Goal: Download file/media

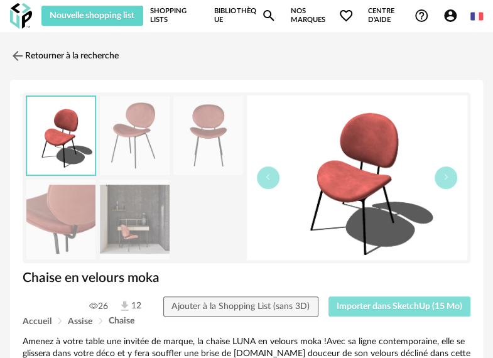
click at [394, 303] on span "Importer dans SketchUp (15 Mo)" at bounding box center [399, 306] width 126 height 9
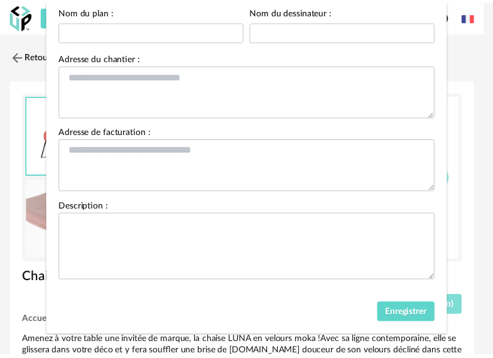
scroll to position [144, 0]
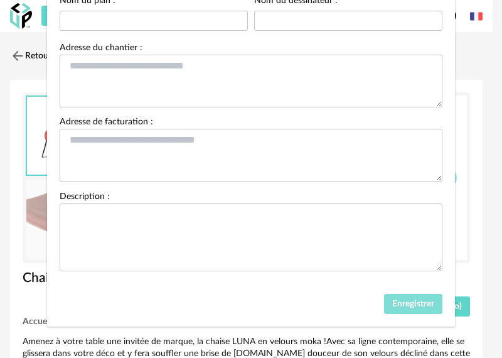
click at [414, 306] on span "Enregistrer" at bounding box center [413, 303] width 42 height 9
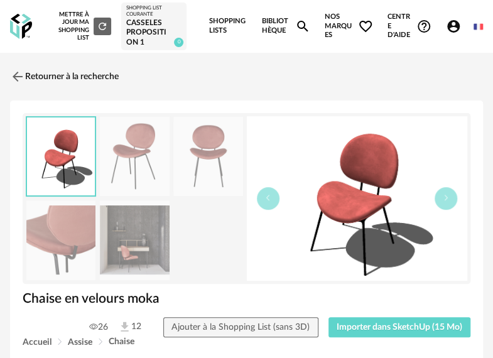
scroll to position [377, 0]
click at [305, 21] on icon "Magnify icon" at bounding box center [302, 26] width 15 height 15
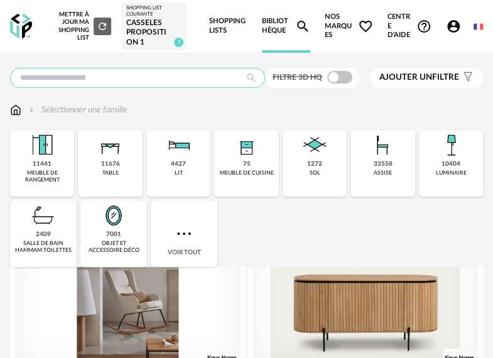
click at [94, 78] on input "text" at bounding box center [137, 78] width 255 height 20
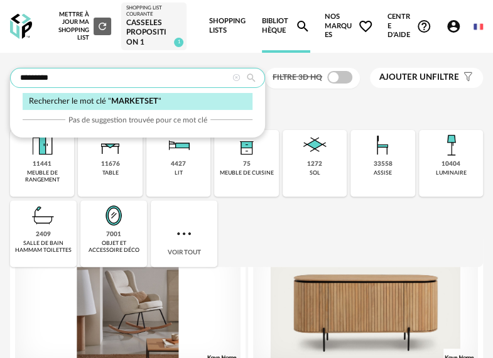
type input "*********"
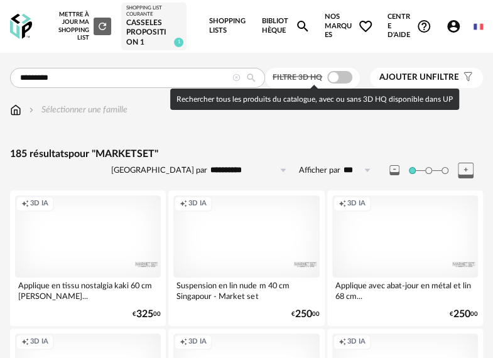
click at [331, 76] on span at bounding box center [339, 77] width 25 height 13
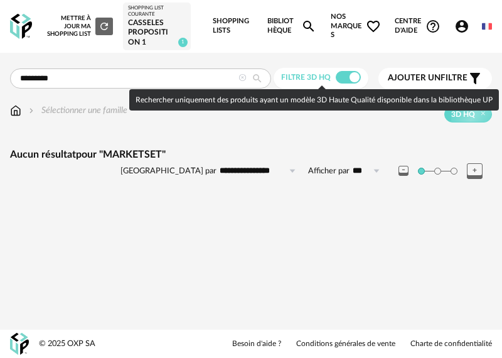
click at [346, 75] on span at bounding box center [348, 77] width 25 height 13
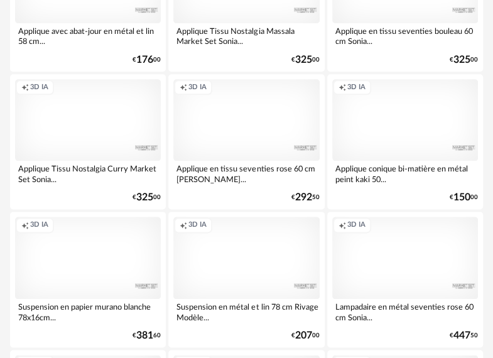
scroll to position [377, 0]
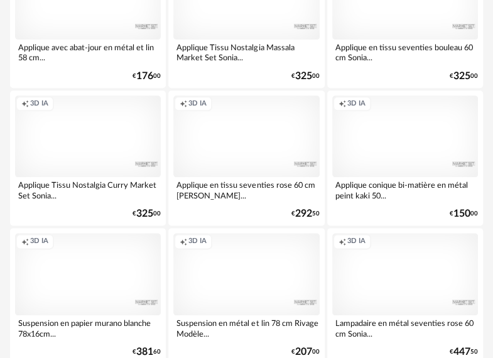
click at [259, 151] on div "Creation icon 3D IA" at bounding box center [246, 136] width 146 height 82
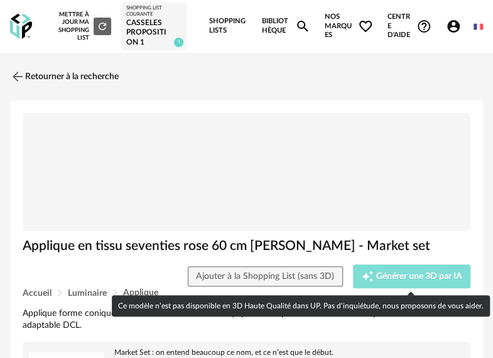
click at [390, 276] on span "Générer une 3D par IA" at bounding box center [419, 276] width 86 height 9
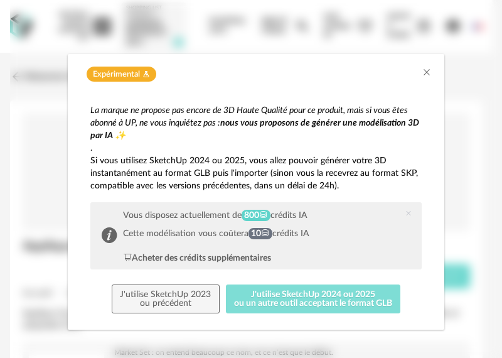
click at [339, 296] on button "J'utilise SketchUp 2024 ou 2025 ou un autre outil acceptant le format GLB" at bounding box center [313, 298] width 175 height 29
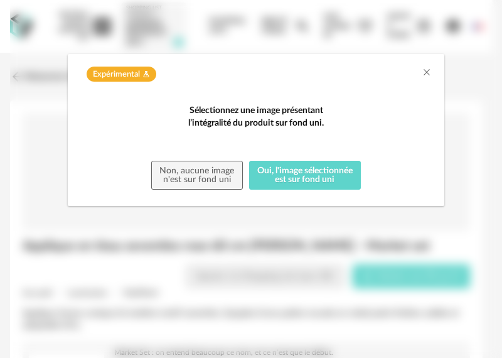
scroll to position [33, 0]
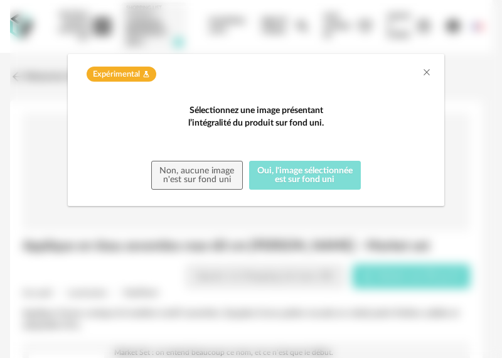
click at [304, 190] on button "Oui, l'image sélectionnée est sur fond uni" at bounding box center [305, 175] width 112 height 29
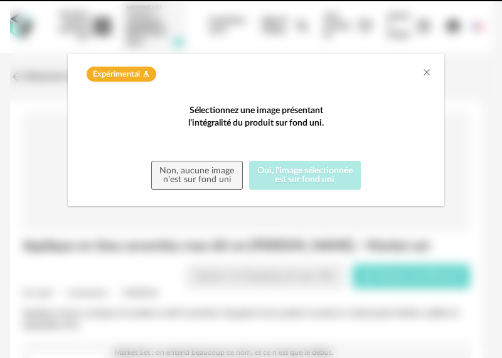
scroll to position [0, 0]
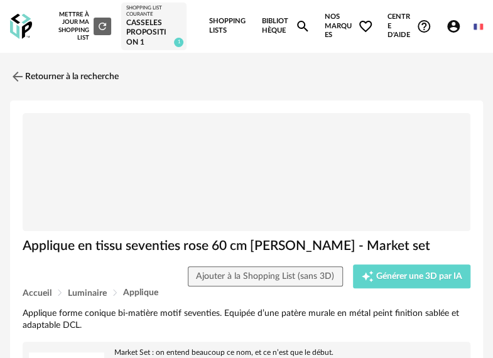
click at [301, 21] on icon "Magnify icon" at bounding box center [302, 26] width 11 height 11
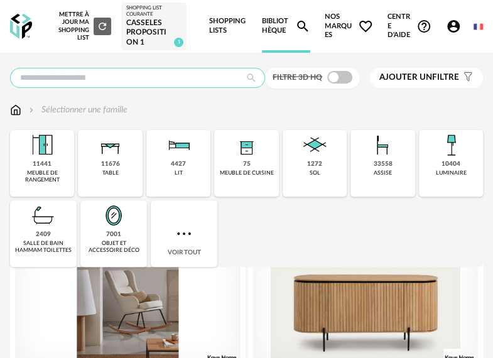
click at [107, 72] on input "text" at bounding box center [137, 78] width 255 height 20
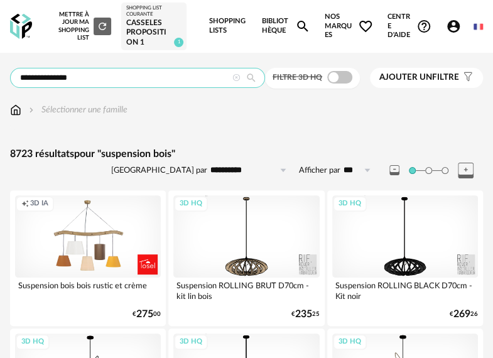
drag, startPoint x: 62, startPoint y: 75, endPoint x: 89, endPoint y: 78, distance: 27.7
click at [90, 78] on input "**********" at bounding box center [137, 78] width 255 height 20
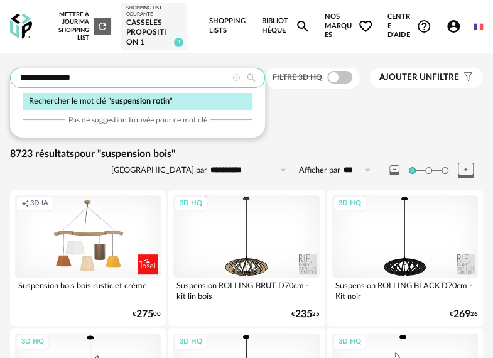
type input "**********"
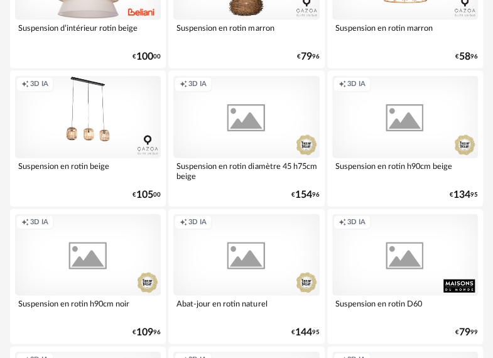
scroll to position [2322, 0]
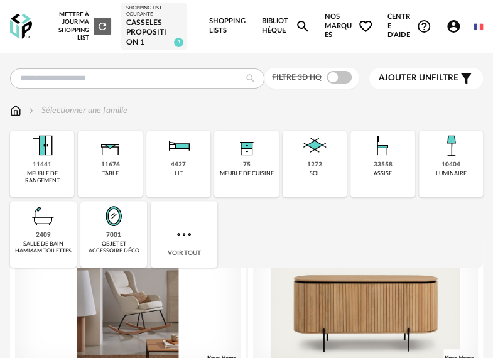
click at [143, 30] on div "CASSELES PROPOSITION 1" at bounding box center [154, 33] width 56 height 30
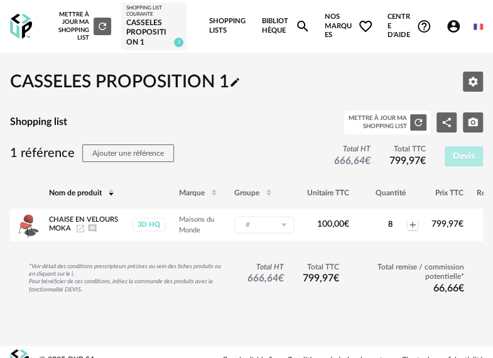
click at [272, 27] on link "Bibliothèque Magnify icon" at bounding box center [286, 26] width 48 height 53
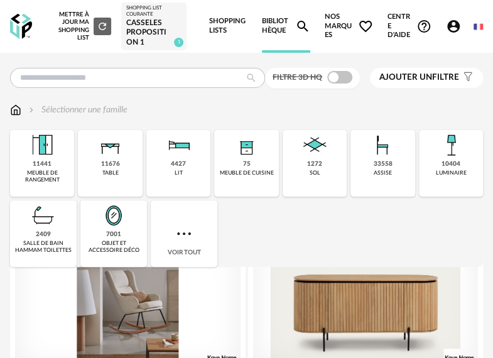
click at [24, 27] on img at bounding box center [21, 27] width 22 height 26
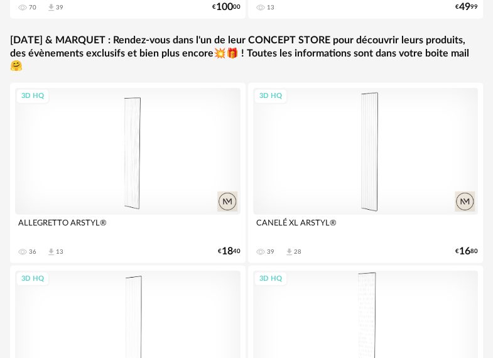
scroll to position [1119, 0]
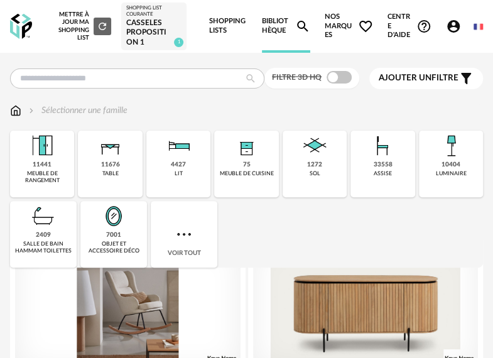
click at [451, 28] on icon "Account Circle icon" at bounding box center [453, 26] width 15 height 15
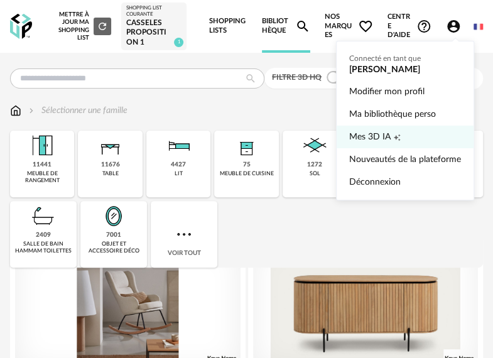
click at [387, 134] on span "Mes 3D IA" at bounding box center [369, 137] width 41 height 23
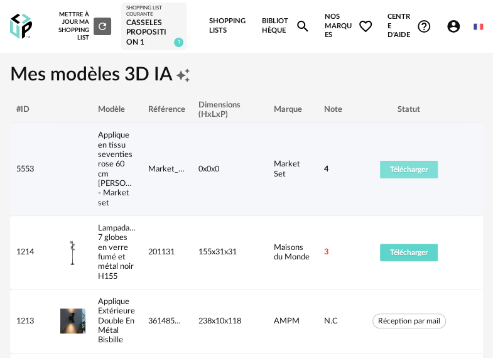
click at [382, 169] on button "Télécharger" at bounding box center [409, 170] width 58 height 18
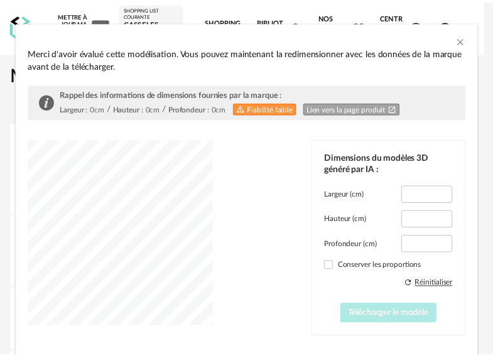
scroll to position [100, 0]
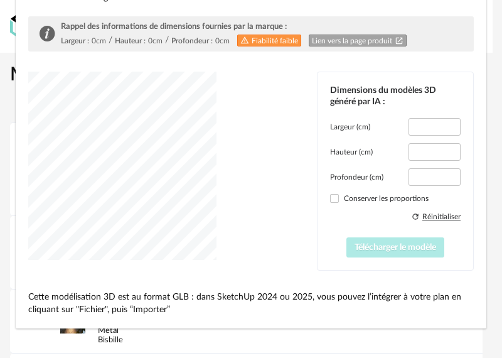
type input "*****"
type input "****"
type input "*****"
click at [380, 245] on span "Télécharger le modèle" at bounding box center [396, 247] width 82 height 9
